Goal: Information Seeking & Learning: Learn about a topic

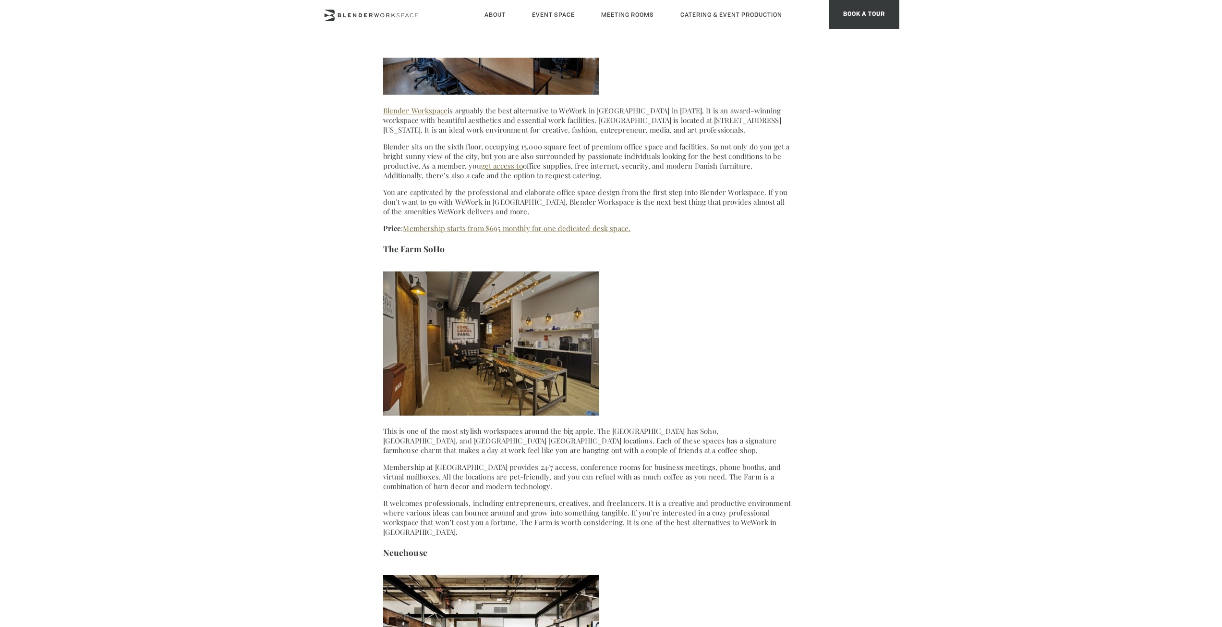
scroll to position [864, 0]
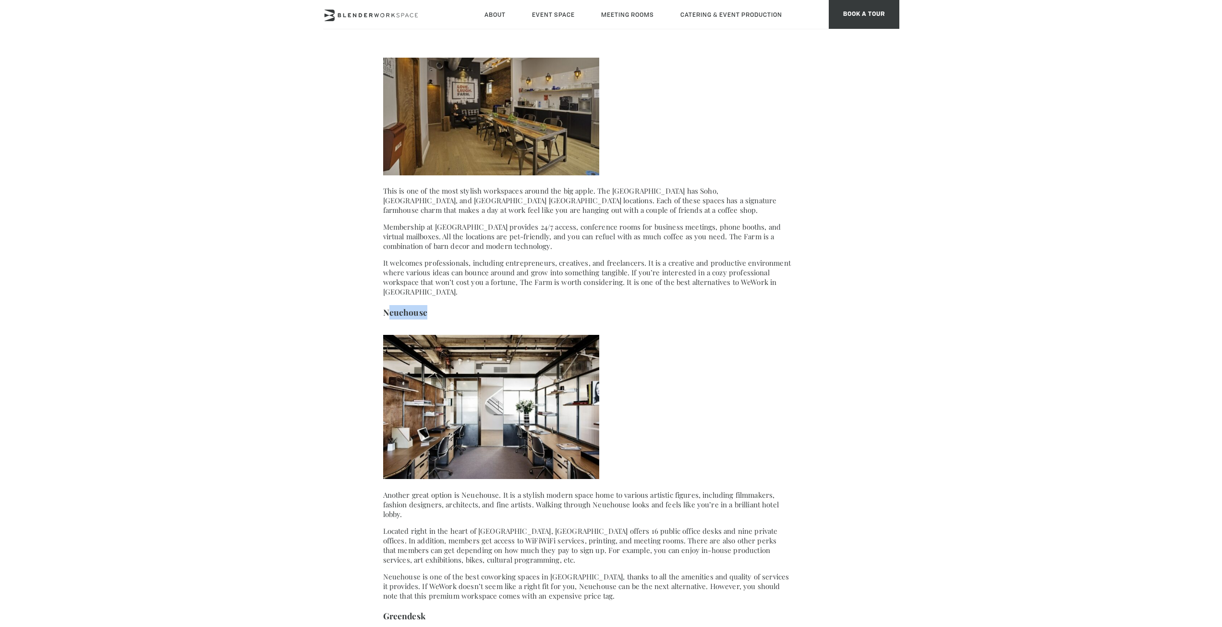
drag, startPoint x: 425, startPoint y: 305, endPoint x: 386, endPoint y: 305, distance: 38.4
click at [386, 305] on h3 "Neuehouse" at bounding box center [587, 312] width 408 height 14
copy strong "Neuehouse"
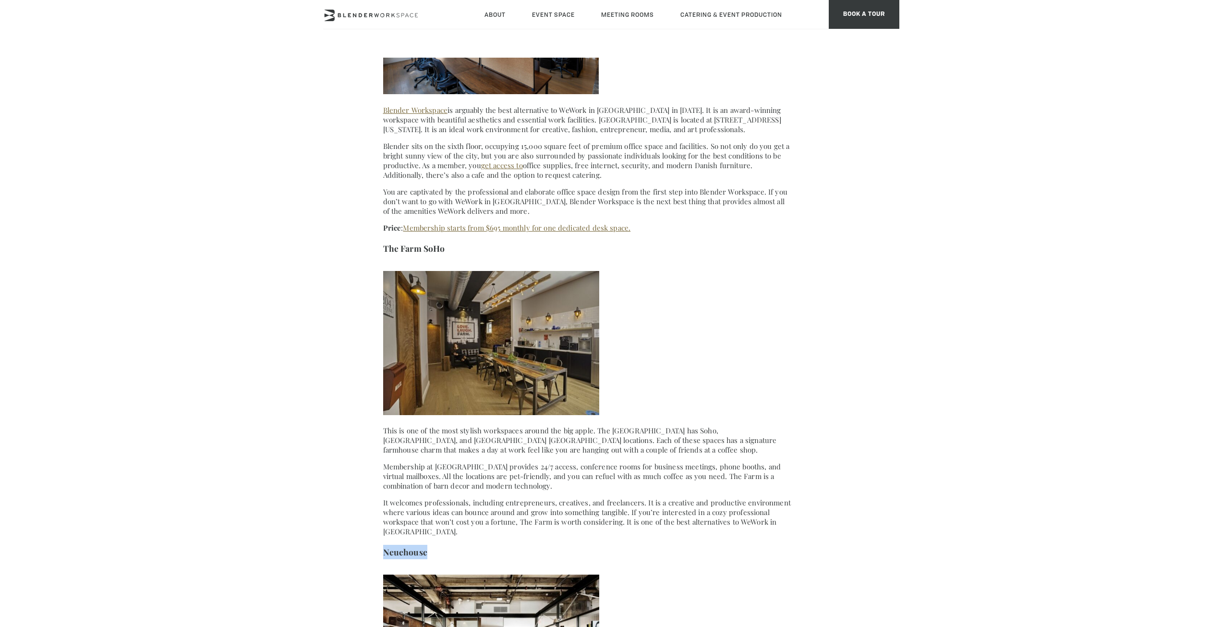
scroll to position [624, 0]
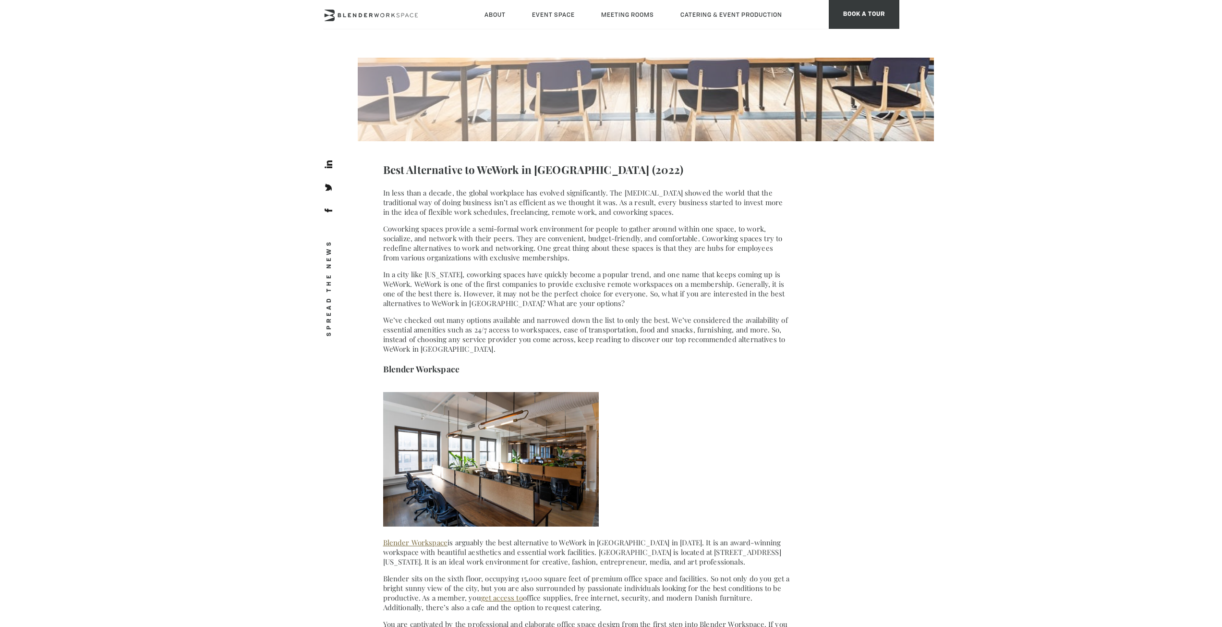
scroll to position [288, 0]
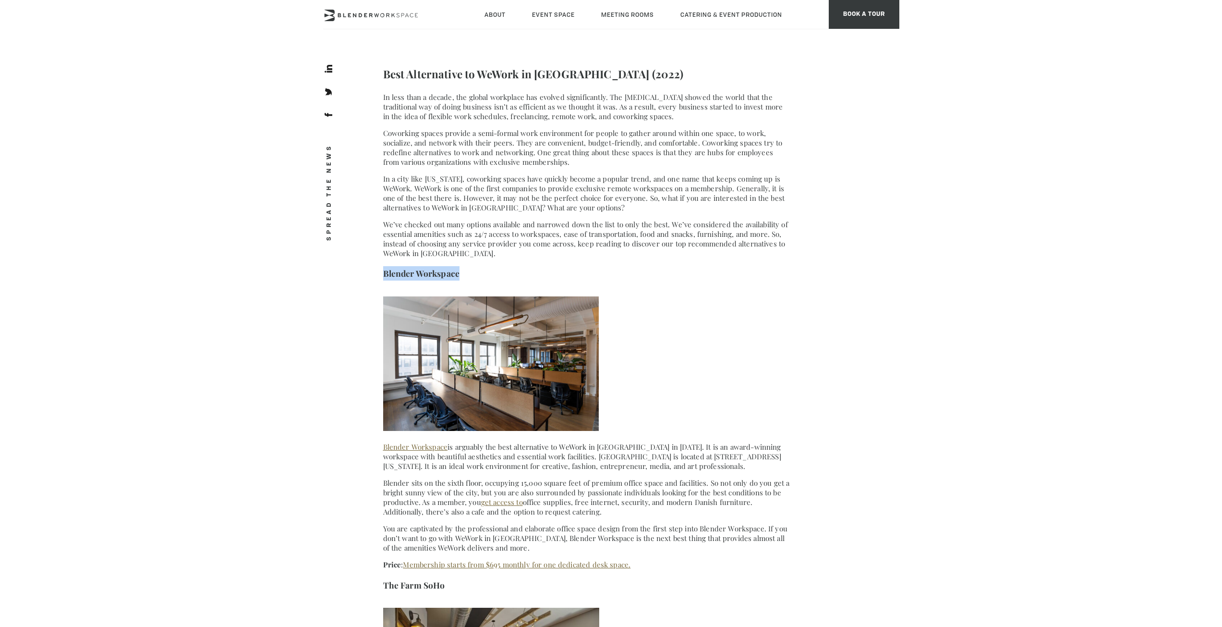
drag, startPoint x: 479, startPoint y: 278, endPoint x: 382, endPoint y: 277, distance: 97.0
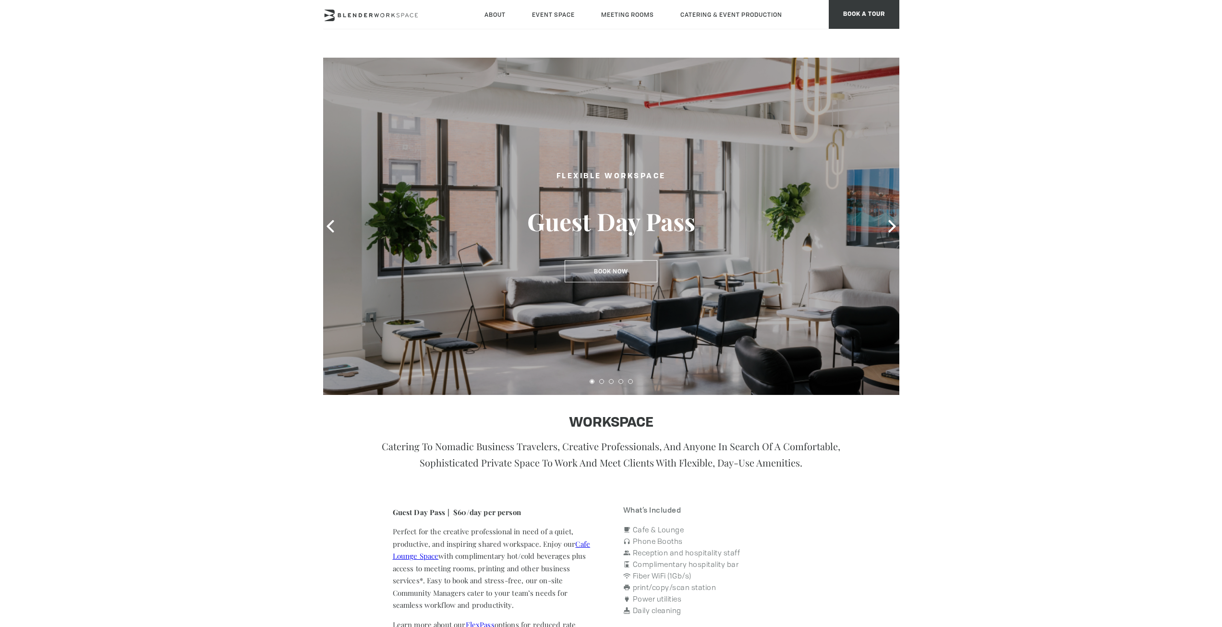
drag, startPoint x: 622, startPoint y: 252, endPoint x: 598, endPoint y: 259, distance: 24.6
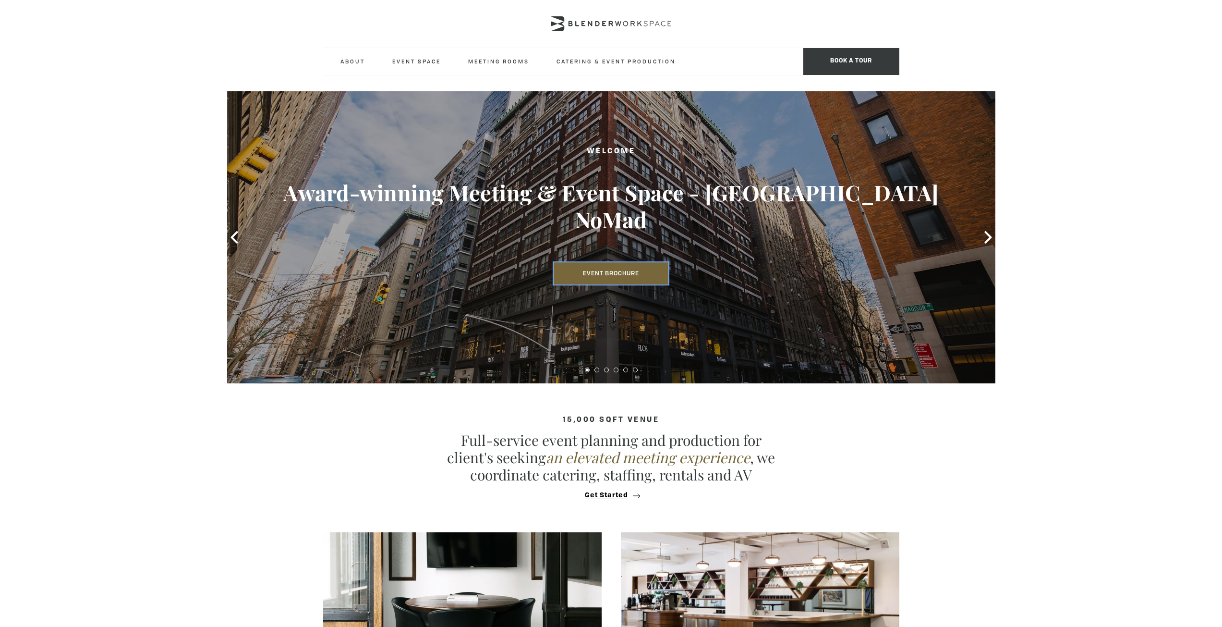
click at [594, 268] on link "Event Brochure" at bounding box center [611, 273] width 115 height 22
click at [239, 239] on icon at bounding box center [234, 237] width 12 height 12
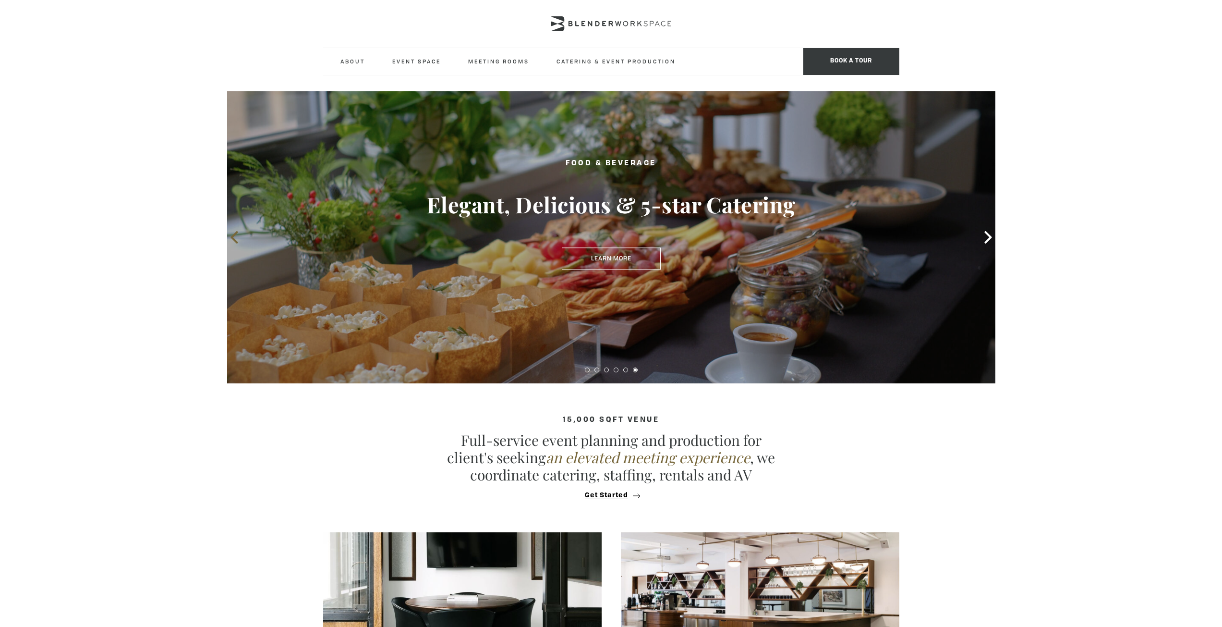
click at [239, 239] on icon at bounding box center [234, 237] width 12 height 12
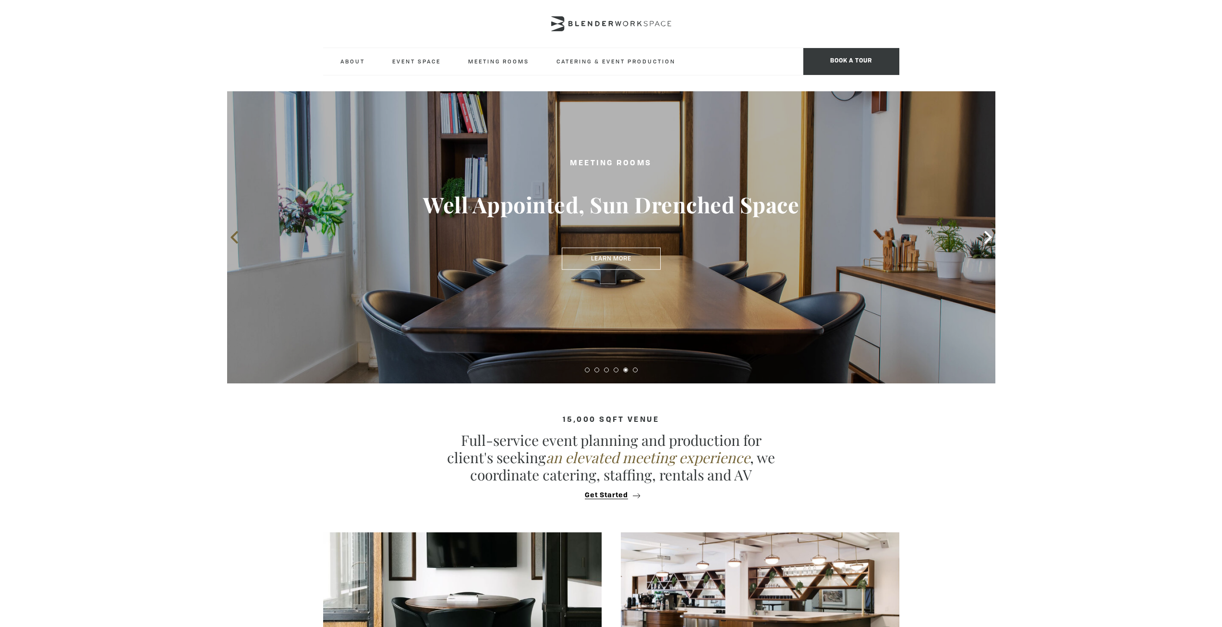
click at [239, 239] on icon at bounding box center [234, 237] width 12 height 12
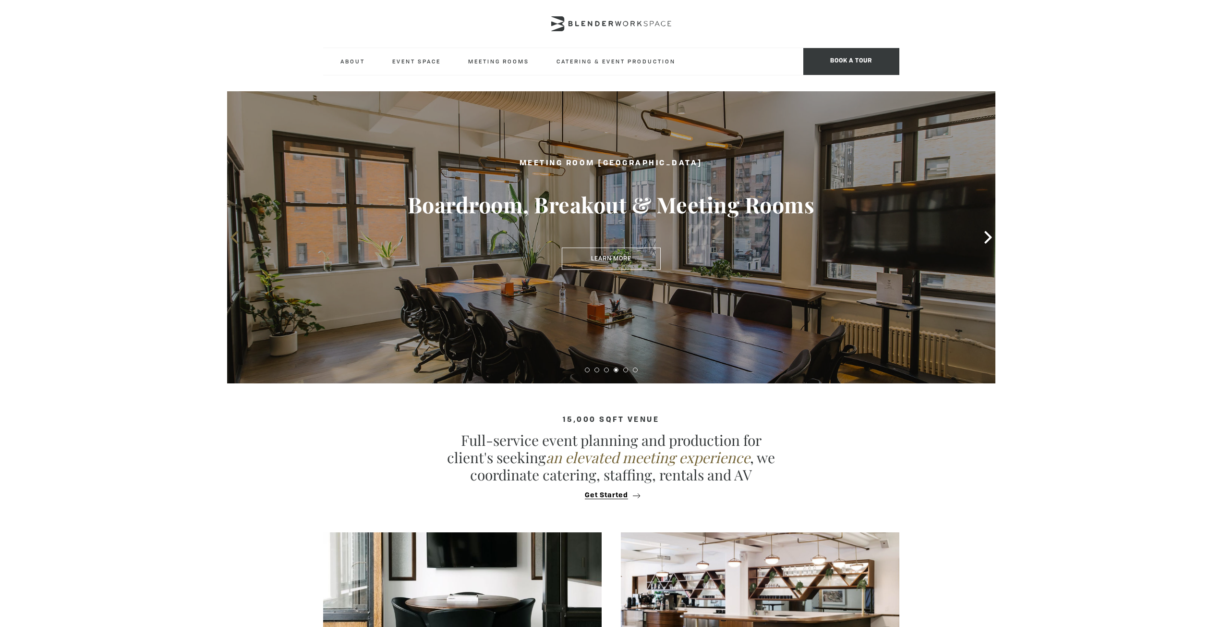
click at [239, 239] on icon at bounding box center [234, 237] width 12 height 12
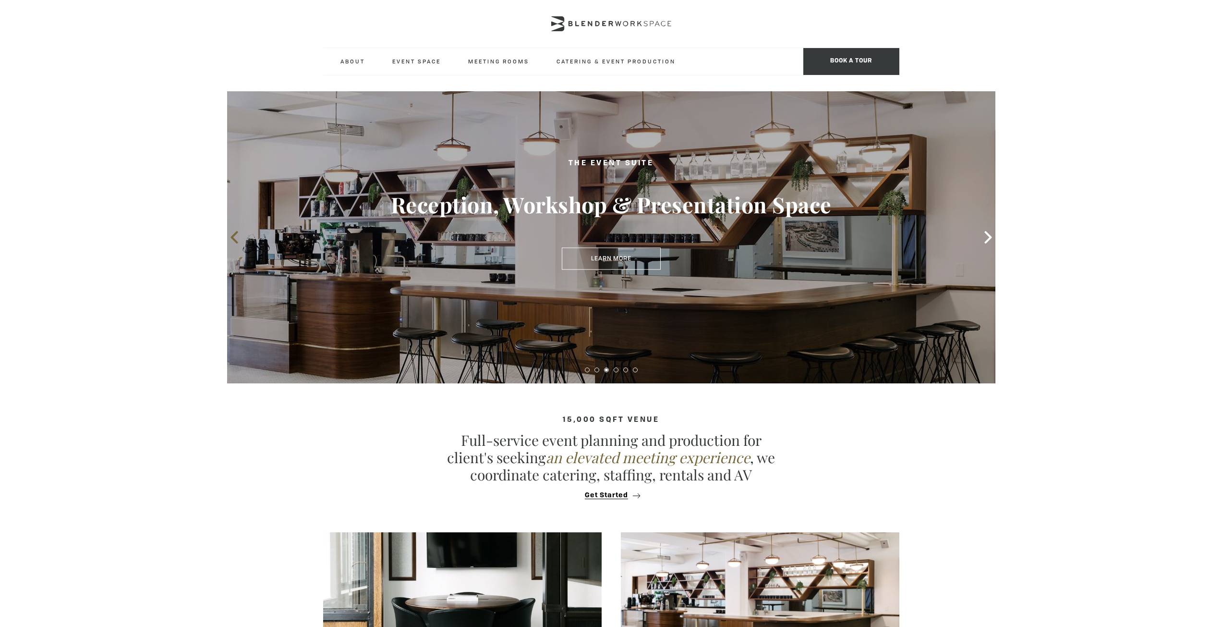
click at [239, 239] on icon at bounding box center [234, 237] width 12 height 12
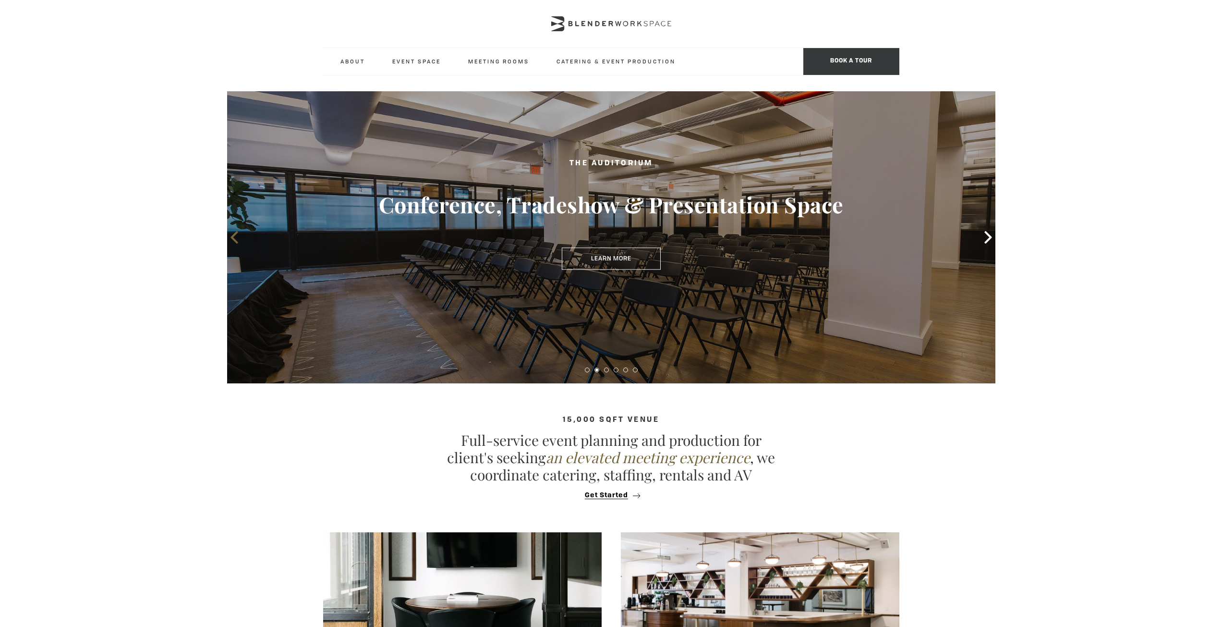
click at [239, 239] on icon at bounding box center [234, 237] width 12 height 12
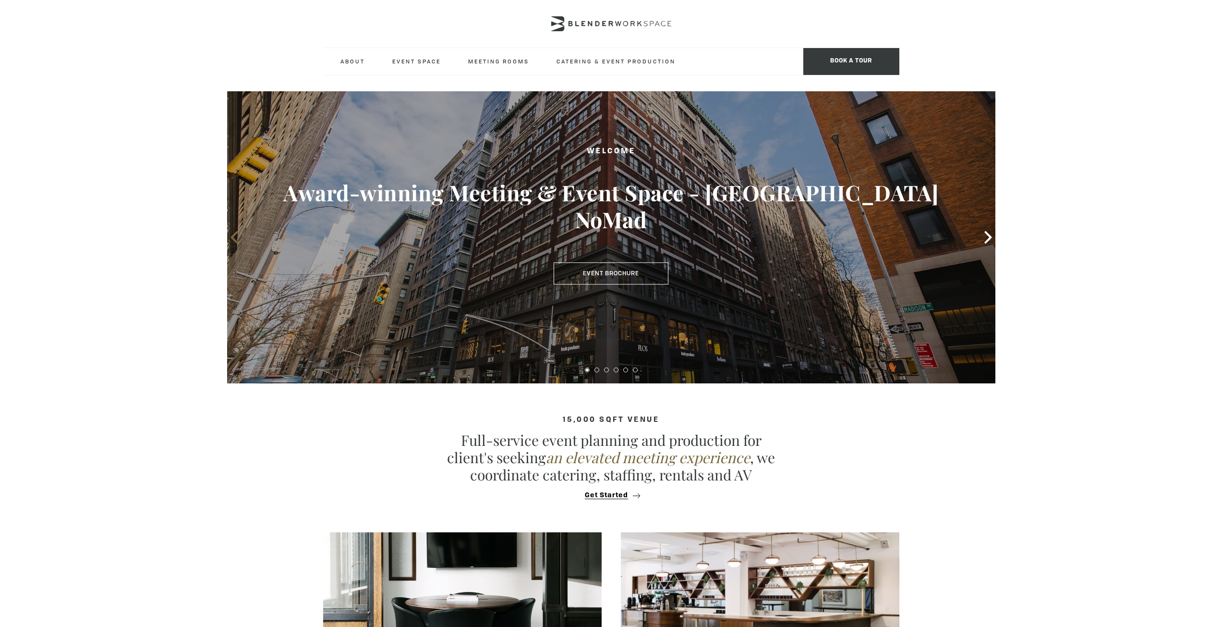
click at [239, 239] on icon at bounding box center [234, 237] width 12 height 12
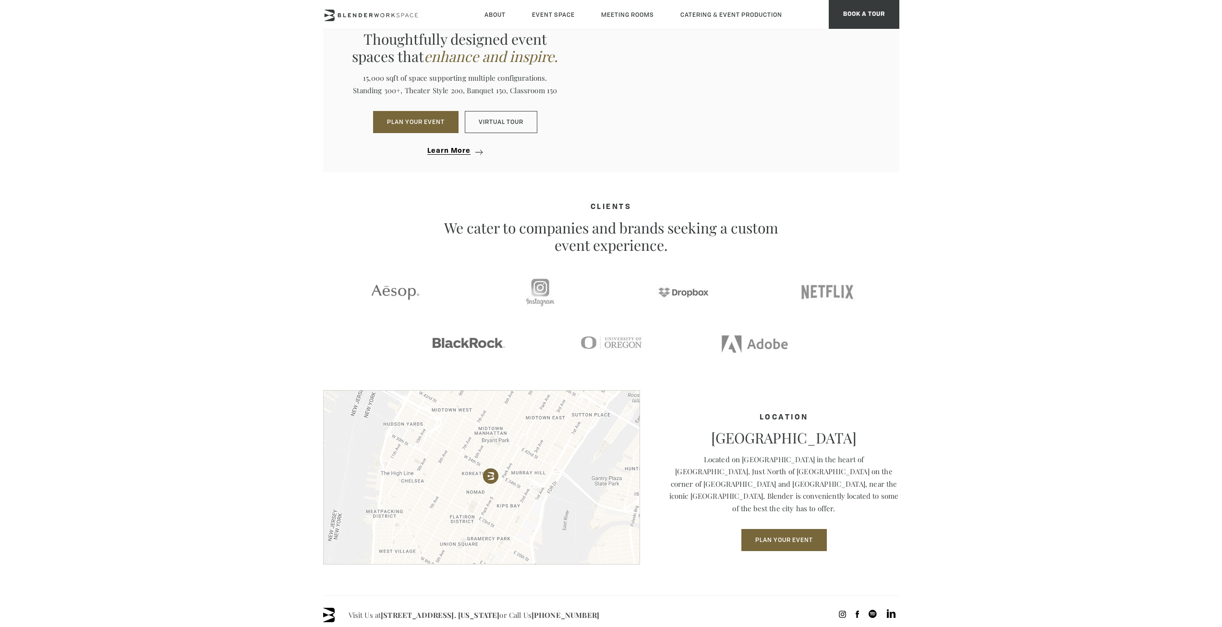
scroll to position [1193, 0]
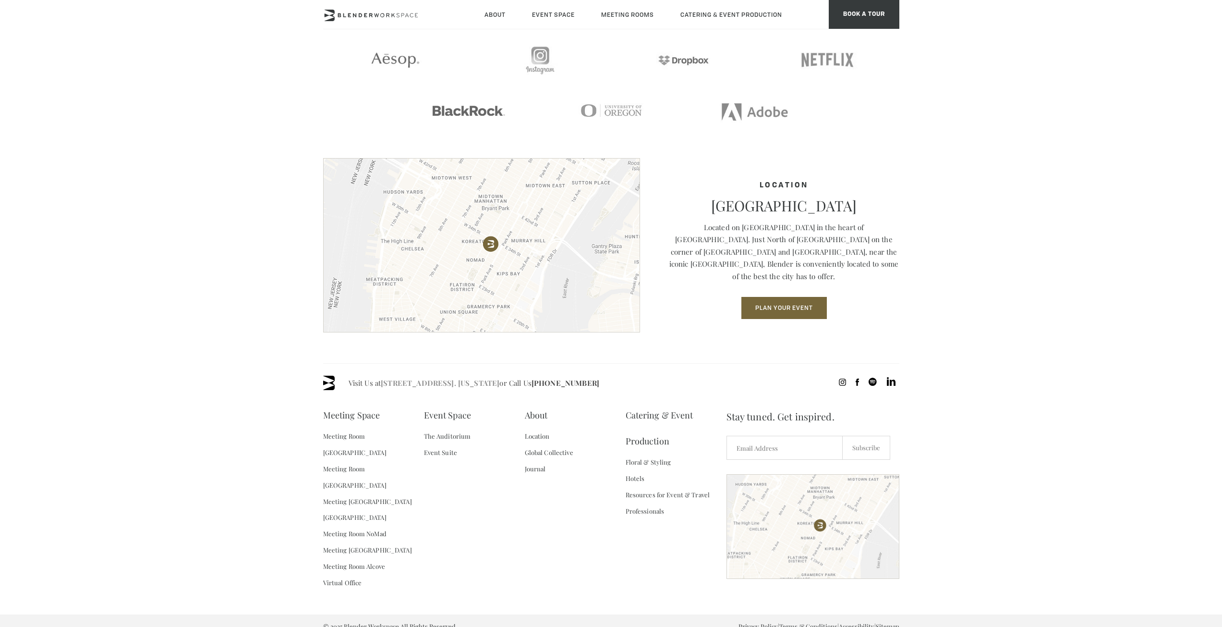
drag, startPoint x: 459, startPoint y: 376, endPoint x: 453, endPoint y: 382, distance: 8.9
drag, startPoint x: 453, startPoint y: 382, endPoint x: 271, endPoint y: 362, distance: 182.7
